Goal: Task Accomplishment & Management: Manage account settings

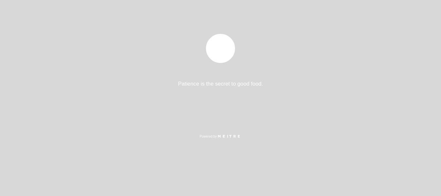
select select "es"
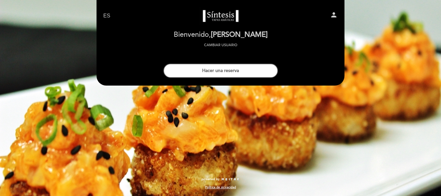
click at [333, 13] on icon "person" at bounding box center [334, 15] width 8 height 8
select select "es"
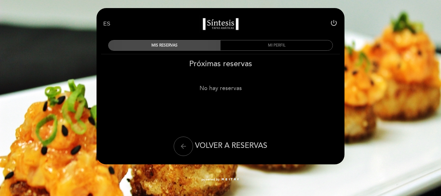
click at [199, 46] on div "MIS RESERVAS" at bounding box center [165, 45] width 112 height 10
click at [342, 24] on div "power_settings_new" at bounding box center [301, 24] width 81 height 10
click at [331, 22] on icon "power_settings_new" at bounding box center [334, 23] width 8 height 8
select select "es"
